Goal: Task Accomplishment & Management: Manage account settings

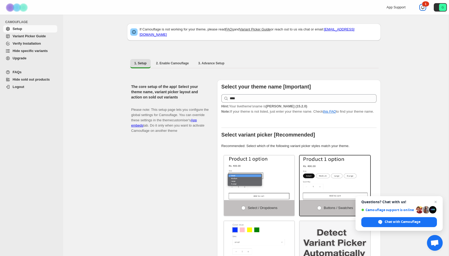
click at [421, 6] on icon at bounding box center [422, 7] width 5 height 5
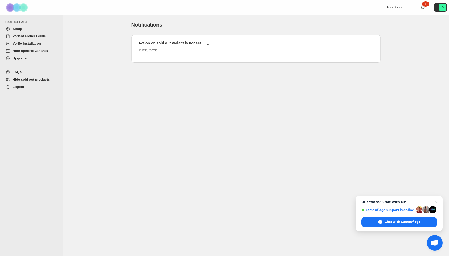
click at [14, 30] on span "Setup" at bounding box center [17, 29] width 9 height 4
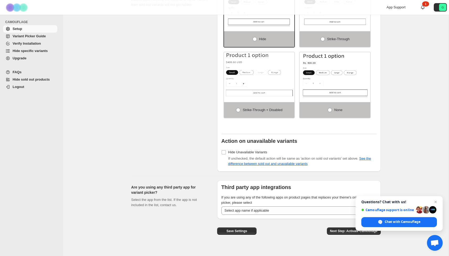
scroll to position [349, 0]
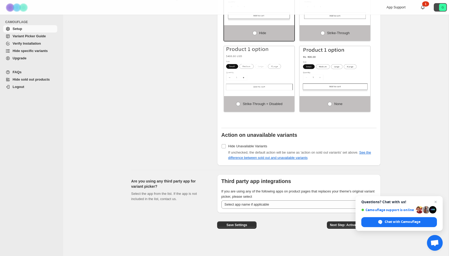
click at [443, 7] on text "G" at bounding box center [442, 7] width 2 height 3
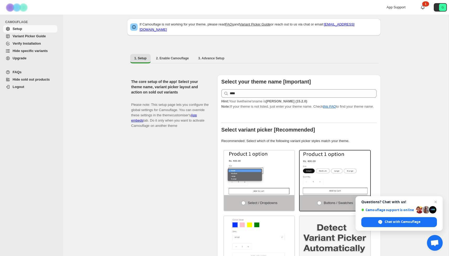
scroll to position [0, 0]
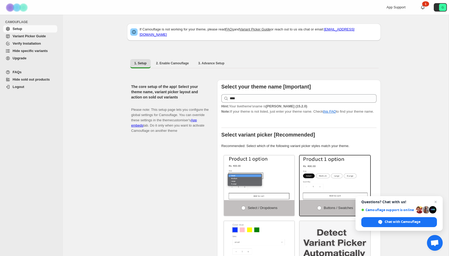
click at [25, 51] on span "Hide specific variants" at bounding box center [30, 51] width 35 height 4
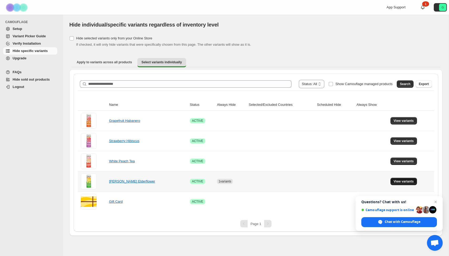
click at [408, 182] on span "View variants" at bounding box center [403, 181] width 20 height 4
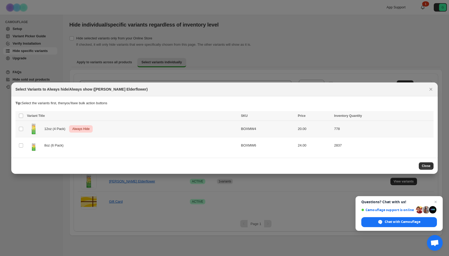
click at [86, 129] on span "Always Hide" at bounding box center [80, 129] width 19 height 6
click at [425, 117] on icon "More actions" at bounding box center [427, 116] width 5 height 5
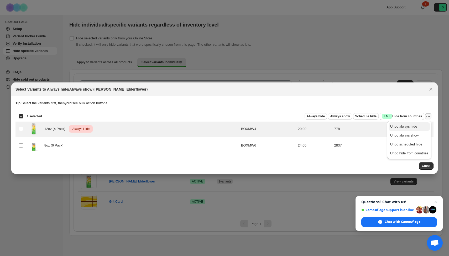
click at [404, 128] on span "Undo always hide" at bounding box center [403, 126] width 27 height 4
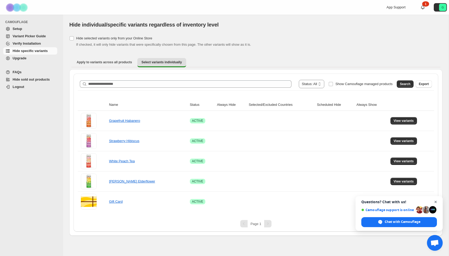
click at [435, 202] on span "Open chat" at bounding box center [435, 202] width 7 height 7
